Goal: Check status

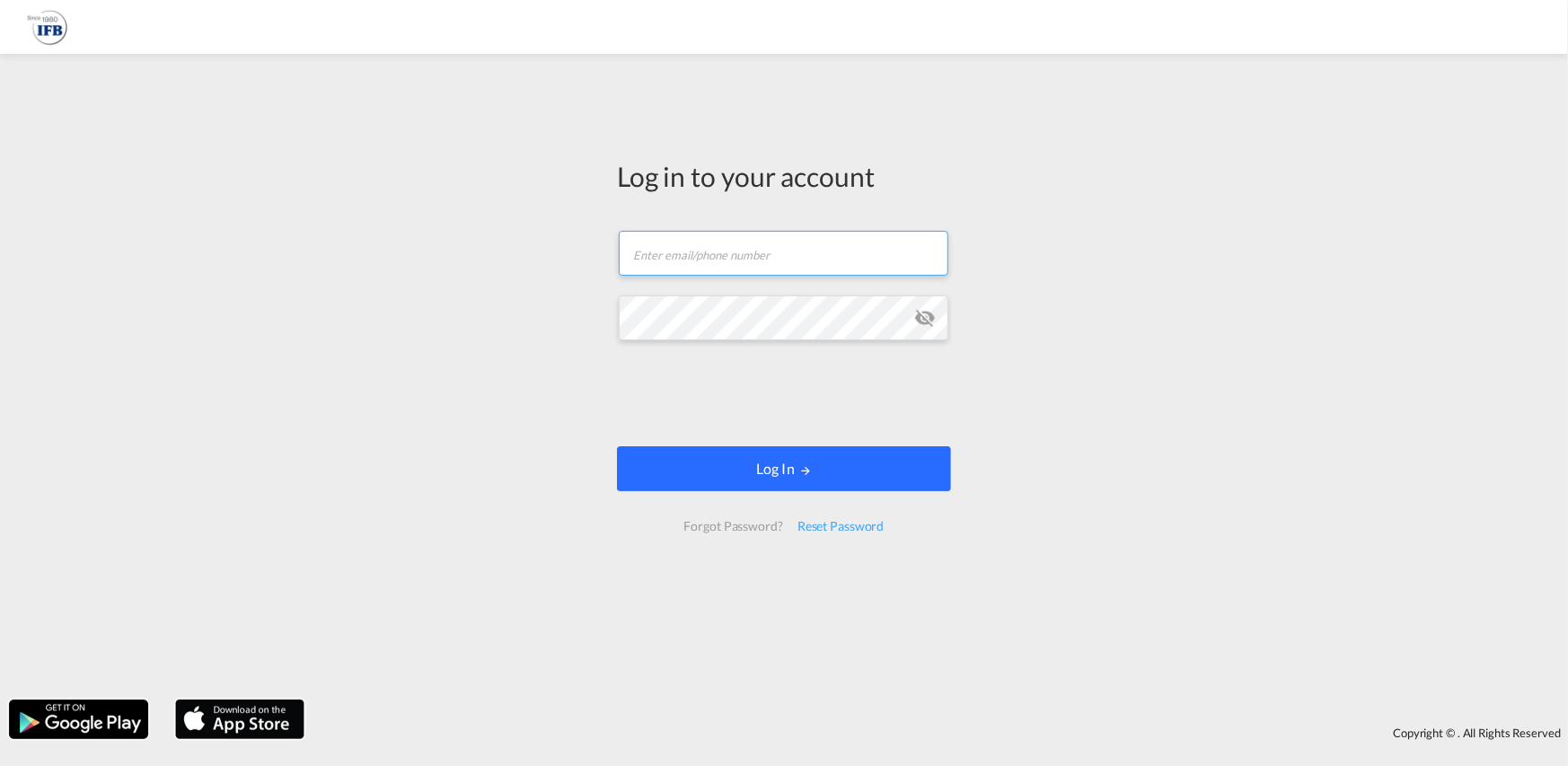
type input "[PERSON_NAME][EMAIL_ADDRESS][PERSON_NAME][DOMAIN_NAME]"
click at [880, 459] on button "Log In" at bounding box center [784, 469] width 334 height 45
